Goal: Task Accomplishment & Management: Complete application form

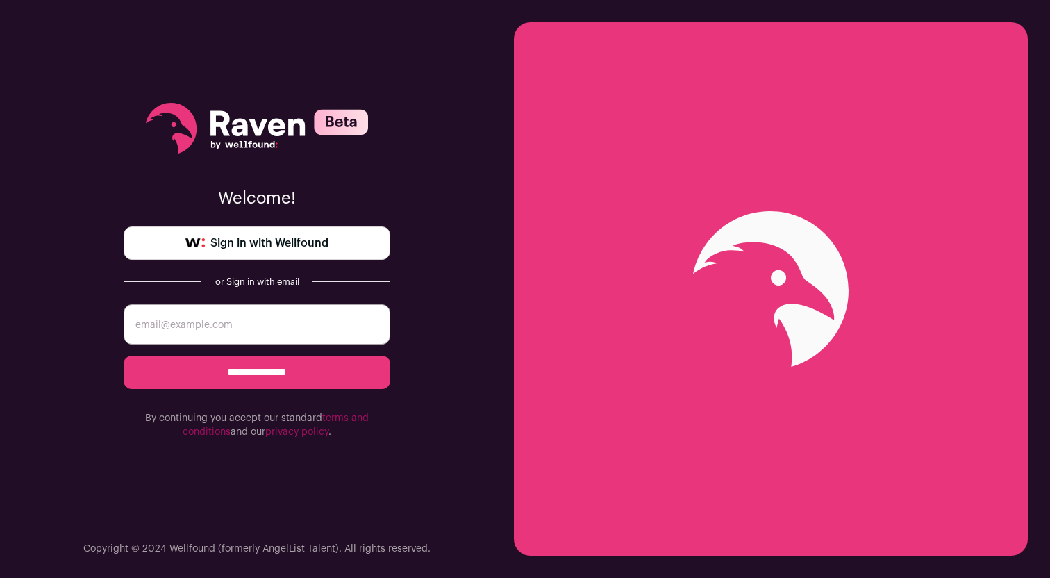
click at [282, 253] on link "Sign in with Wellfound" at bounding box center [257, 242] width 267 height 33
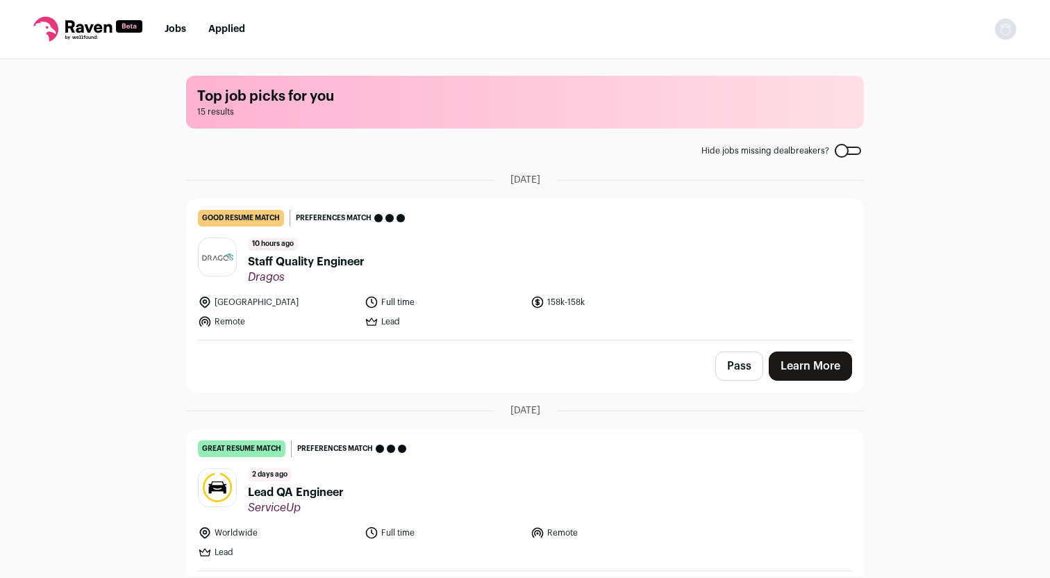
click at [798, 364] on link "Learn More" at bounding box center [810, 365] width 83 height 29
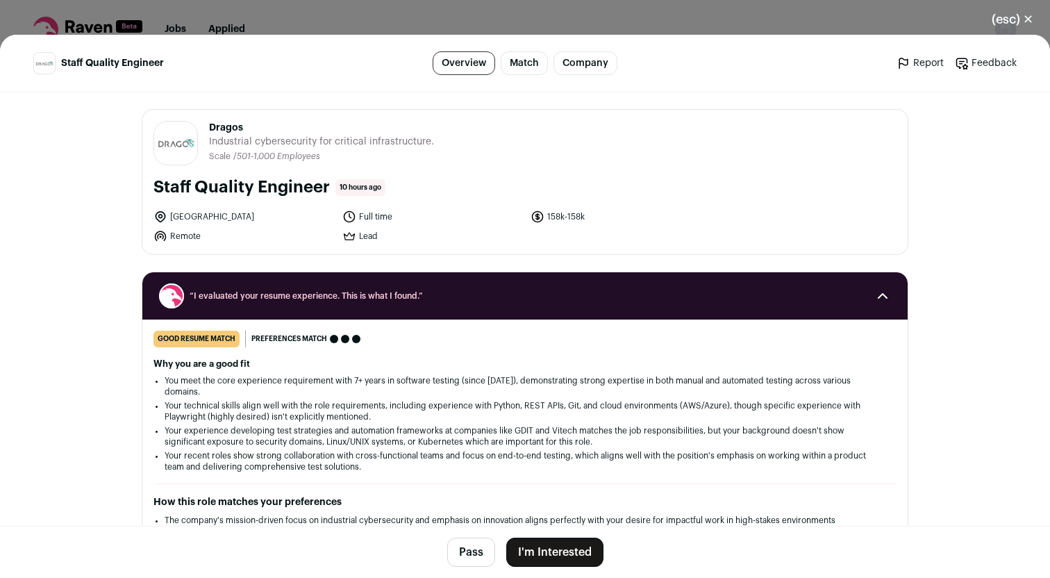
click at [559, 543] on button "I'm Interested" at bounding box center [554, 551] width 97 height 29
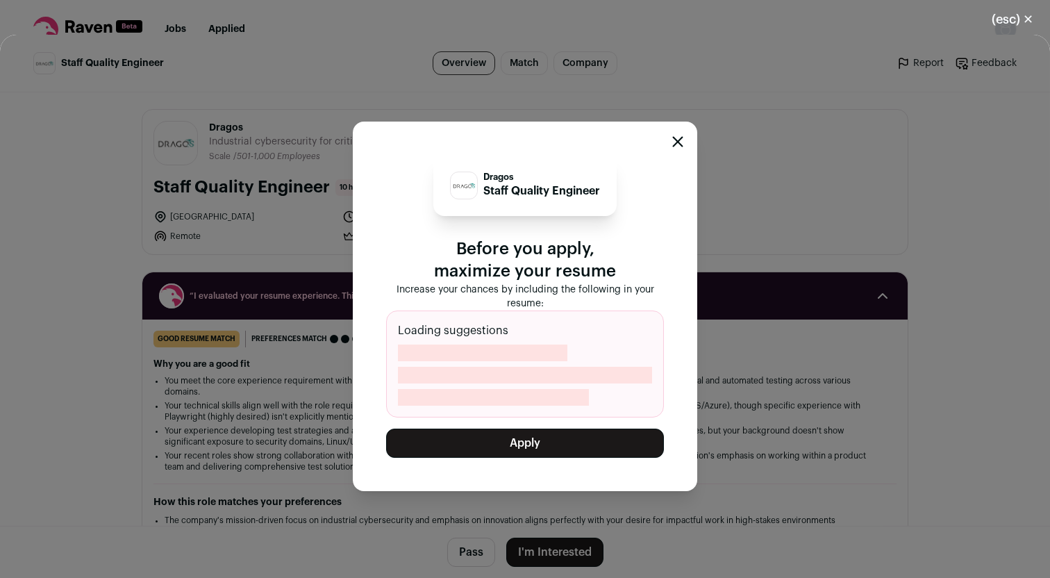
click at [530, 445] on button "Apply" at bounding box center [525, 442] width 278 height 29
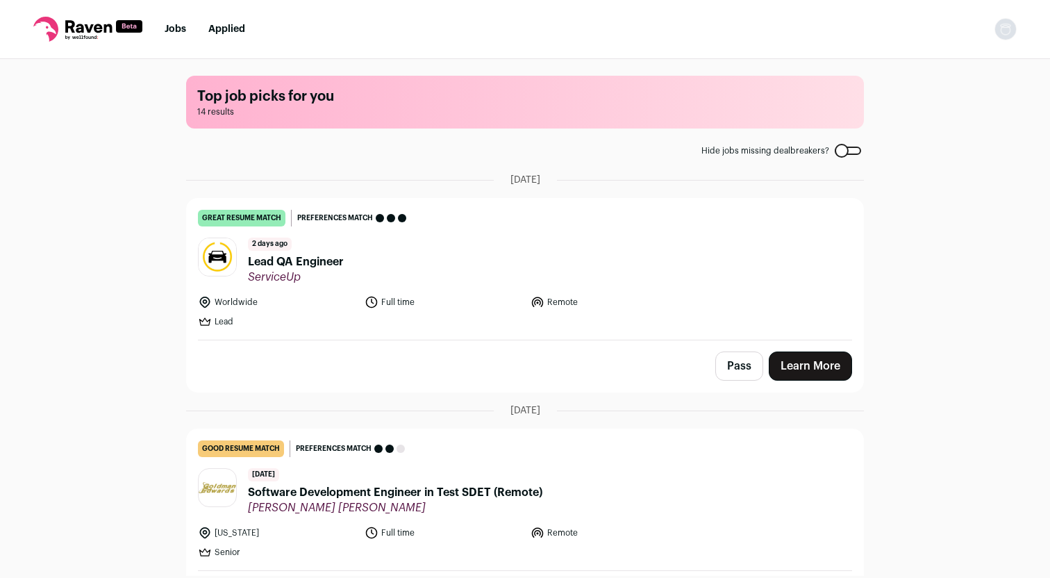
click at [803, 378] on link "Learn More" at bounding box center [810, 365] width 83 height 29
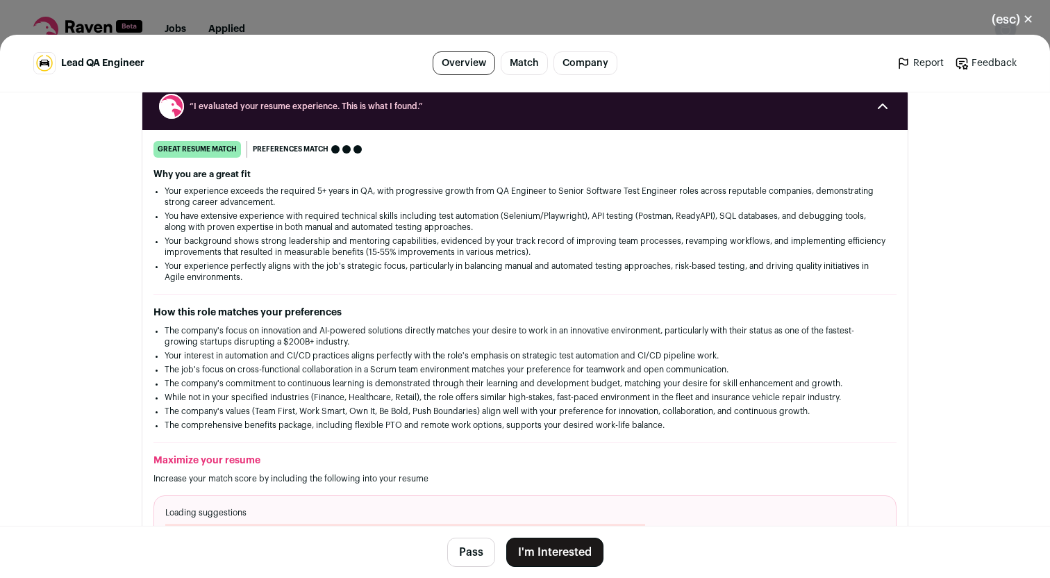
scroll to position [229, 0]
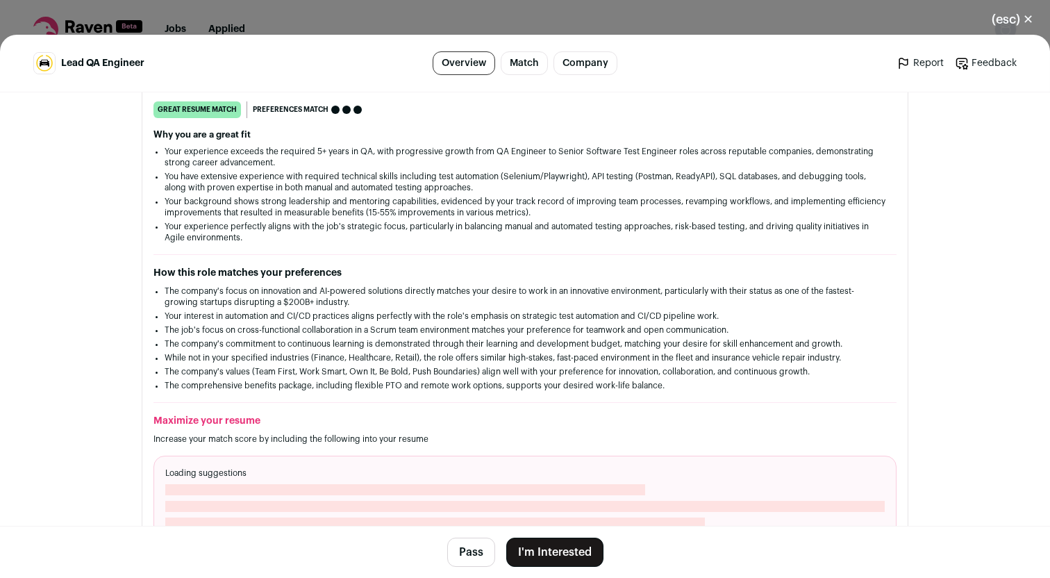
click at [551, 557] on button "I'm Interested" at bounding box center [554, 551] width 97 height 29
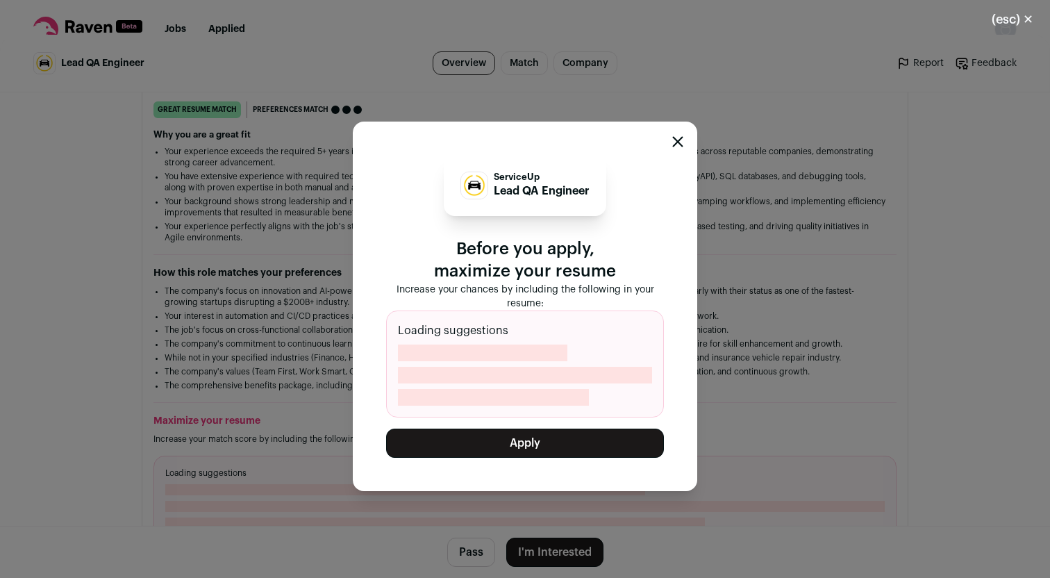
click at [539, 439] on button "Apply" at bounding box center [525, 442] width 278 height 29
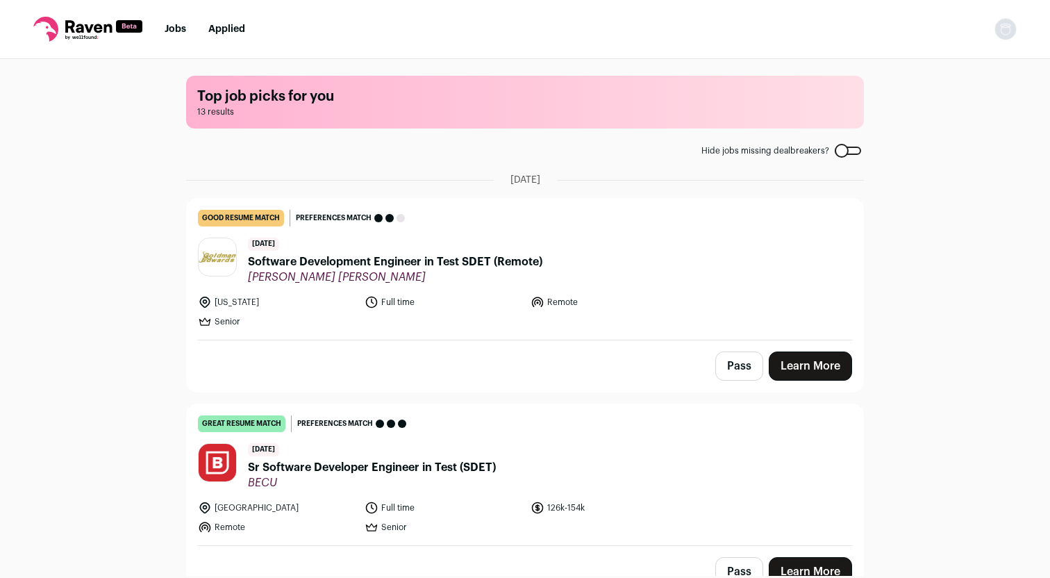
click at [800, 370] on link "Learn More" at bounding box center [810, 365] width 83 height 29
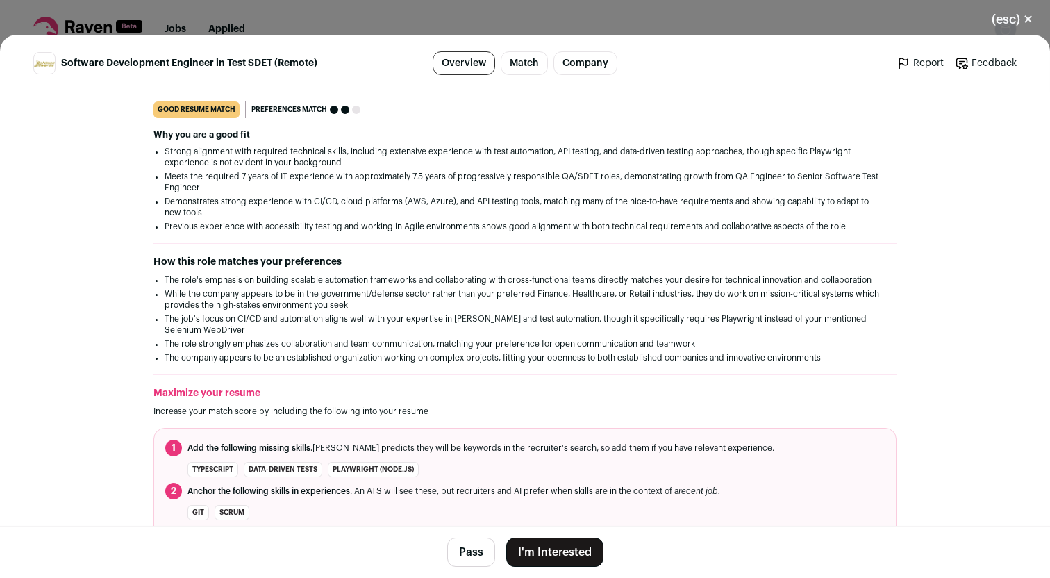
click at [512, 553] on button "I'm Interested" at bounding box center [554, 551] width 97 height 29
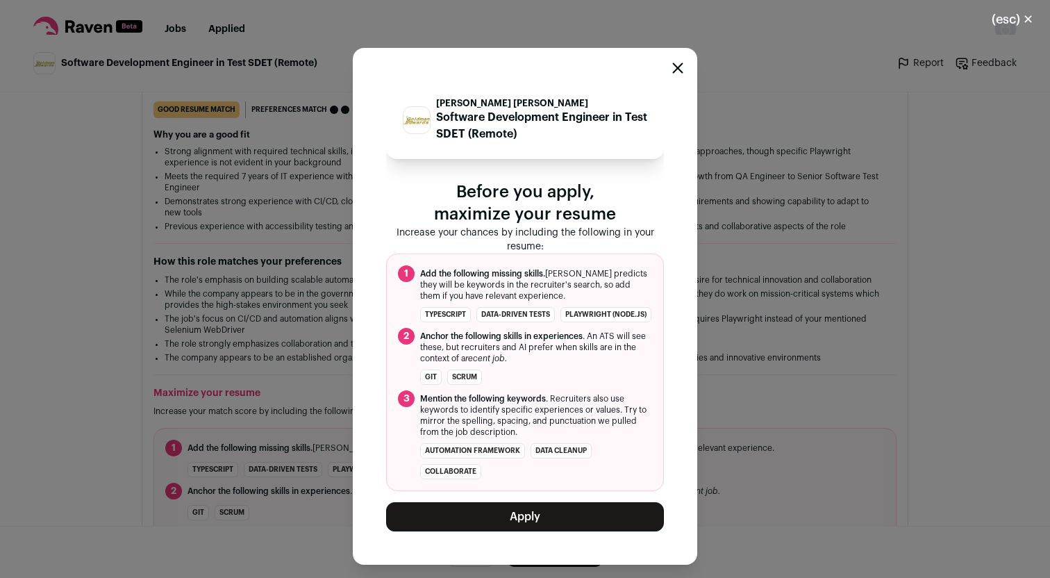
click at [560, 530] on button "Apply" at bounding box center [525, 516] width 278 height 29
